Goal: Register for event/course

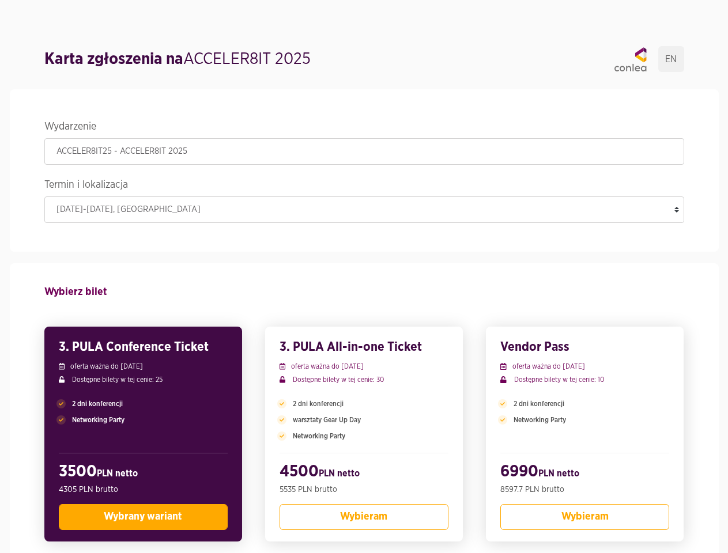
click at [364, 128] on legend "Wydarzenie" at bounding box center [364, 128] width 640 height 20
click at [364, 186] on legend "Termin i lokalizacja" at bounding box center [364, 186] width 640 height 20
click at [143, 435] on div "2 dni konferencji Networking Party" at bounding box center [143, 412] width 169 height 50
click at [143, 518] on span "Wybrany wariant" at bounding box center [143, 517] width 78 height 10
click at [364, 435] on p "Networking Party" at bounding box center [364, 436] width 169 height 10
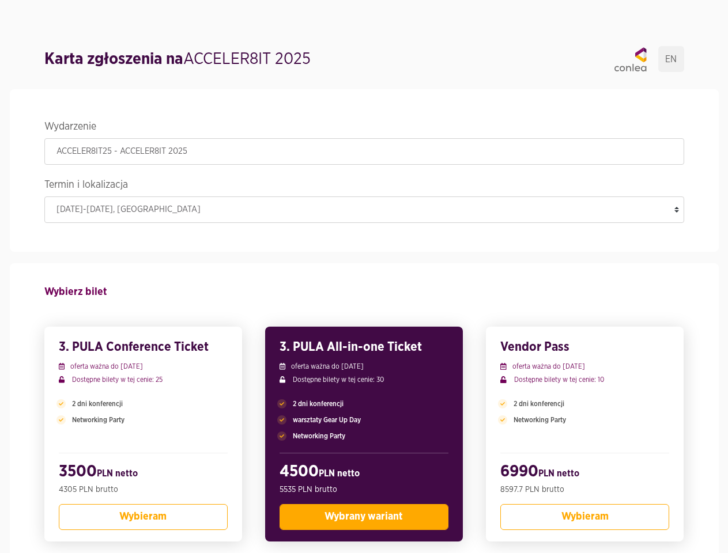
click at [364, 518] on span "Wybrany wariant" at bounding box center [364, 517] width 78 height 10
click at [585, 435] on div "2 dni konferencji Networking Party" at bounding box center [584, 412] width 169 height 50
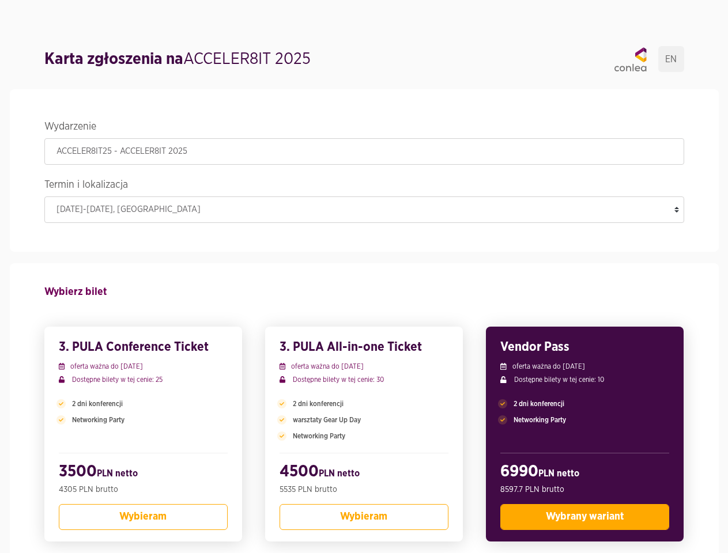
click at [585, 518] on span "Wybrany wariant" at bounding box center [585, 517] width 78 height 10
